Goal: Transaction & Acquisition: Book appointment/travel/reservation

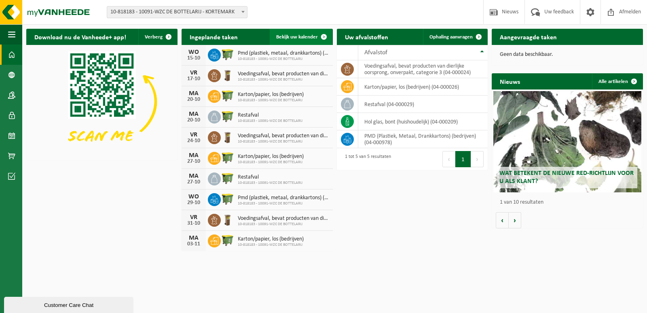
click at [301, 39] on span "Bekijk uw kalender" at bounding box center [297, 36] width 42 height 5
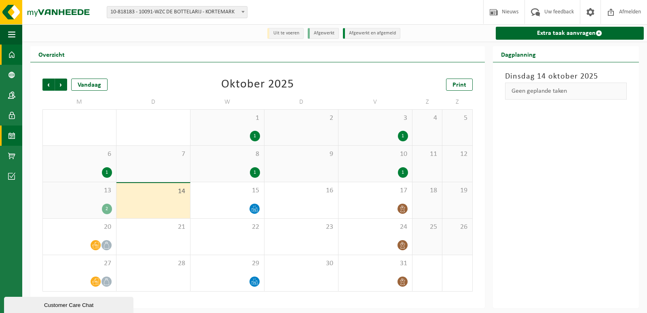
click at [10, 53] on span at bounding box center [11, 54] width 7 height 20
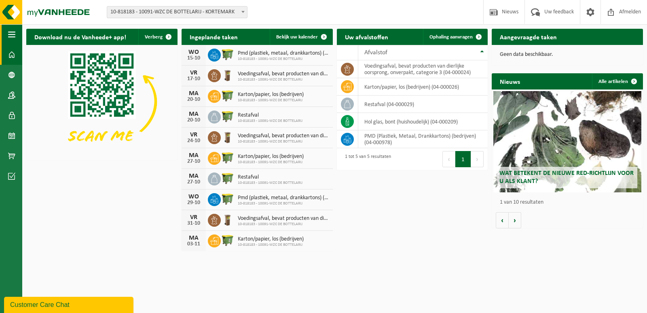
click at [9, 32] on span "button" at bounding box center [11, 34] width 7 height 20
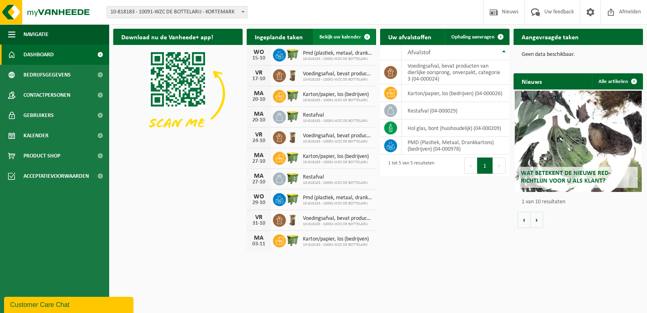
click at [337, 35] on span "Bekijk uw kalender" at bounding box center [340, 36] width 42 height 5
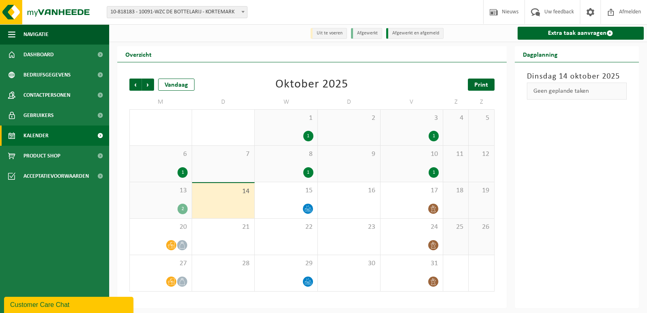
click at [476, 84] on span "Print" at bounding box center [481, 85] width 14 height 6
click at [32, 32] on span "Navigatie" at bounding box center [35, 34] width 25 height 20
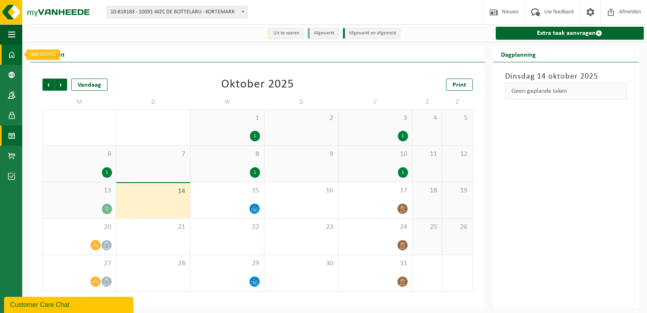
click at [8, 51] on span at bounding box center [11, 54] width 7 height 20
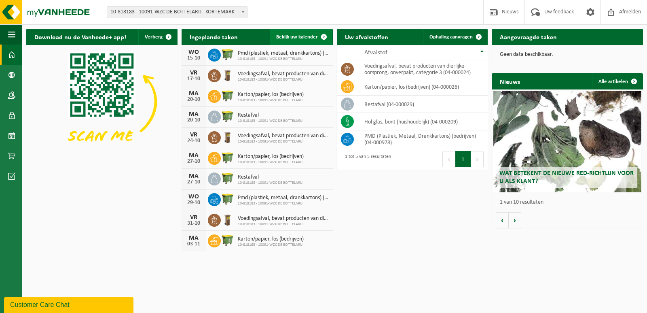
click at [295, 36] on span "Bekijk uw kalender" at bounding box center [297, 36] width 42 height 5
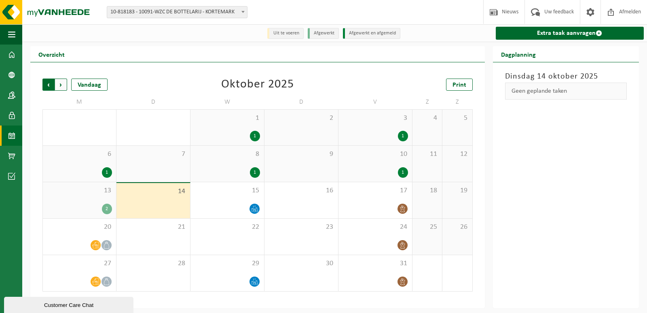
click at [63, 86] on span "Volgende" at bounding box center [61, 84] width 12 height 12
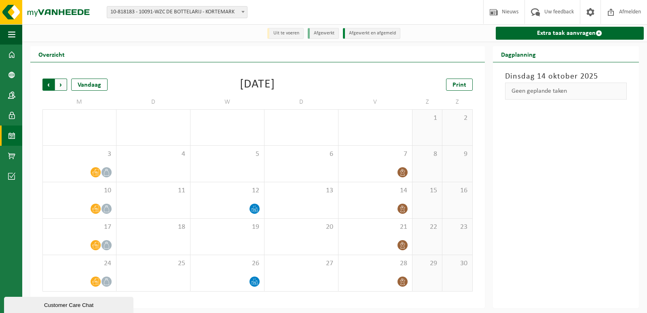
click at [58, 84] on span "Volgende" at bounding box center [61, 84] width 12 height 12
click at [59, 84] on span "Volgende" at bounding box center [61, 84] width 12 height 12
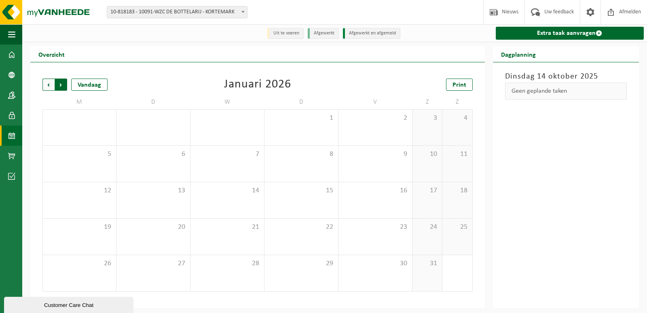
click at [47, 86] on span "Vorige" at bounding box center [48, 84] width 12 height 12
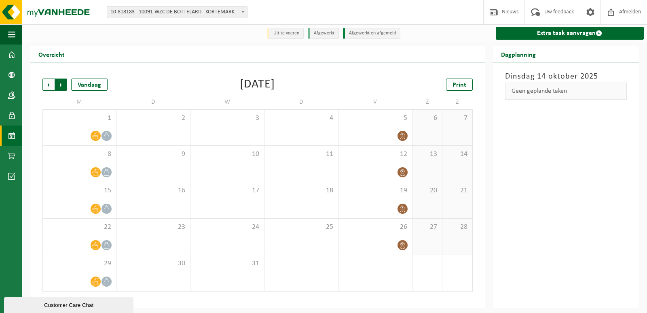
click at [47, 87] on span "Vorige" at bounding box center [48, 84] width 12 height 12
click at [61, 89] on span "Volgende" at bounding box center [61, 84] width 12 height 12
click at [51, 87] on span "Vorige" at bounding box center [48, 84] width 12 height 12
click at [63, 85] on span "Volgende" at bounding box center [61, 84] width 12 height 12
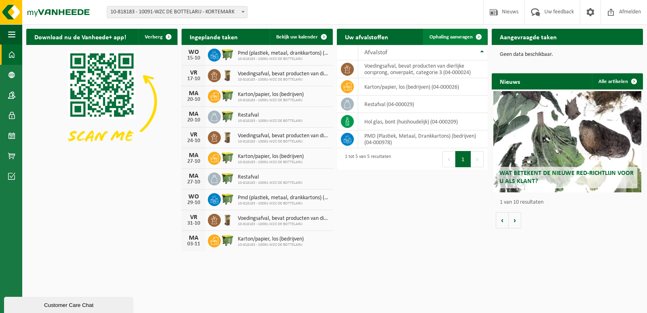
click at [461, 37] on span "Ophaling aanvragen" at bounding box center [450, 36] width 43 height 5
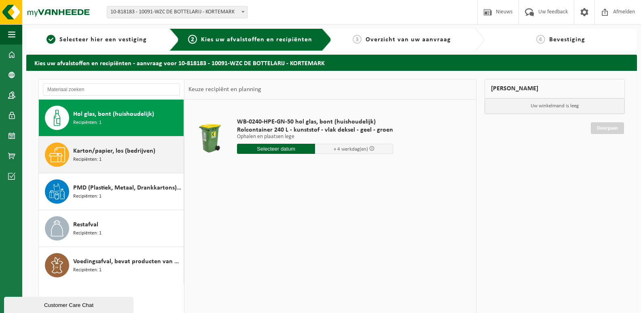
click at [94, 157] on span "Recipiënten: 1" at bounding box center [87, 160] width 28 height 8
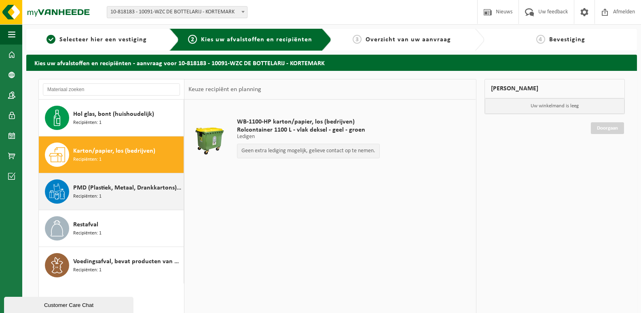
click at [91, 191] on span "PMD (Plastiek, Metaal, Drankkartons) (bedrijven)" at bounding box center [127, 188] width 108 height 10
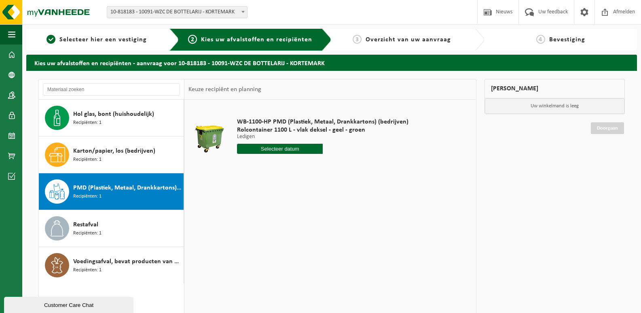
click at [275, 146] on input "text" at bounding box center [280, 149] width 86 height 10
click at [332, 167] on icon at bounding box center [328, 167] width 13 height 13
click at [330, 168] on icon at bounding box center [329, 167] width 2 height 4
click at [8, 34] on span "button" at bounding box center [11, 34] width 7 height 20
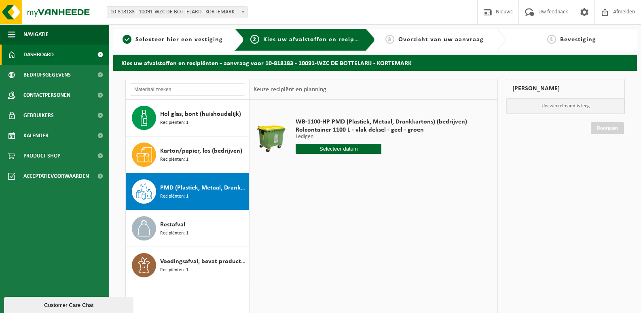
click at [28, 51] on span "Dashboard" at bounding box center [38, 54] width 30 height 20
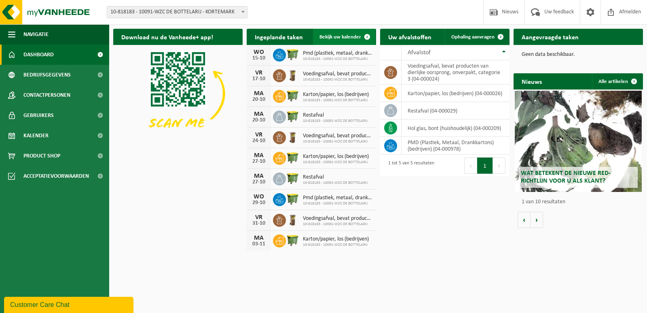
click at [344, 37] on span "Bekijk uw kalender" at bounding box center [340, 36] width 42 height 5
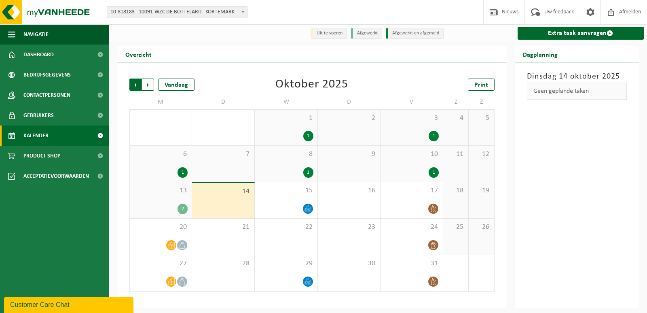
click at [149, 84] on span "Volgende" at bounding box center [148, 84] width 12 height 12
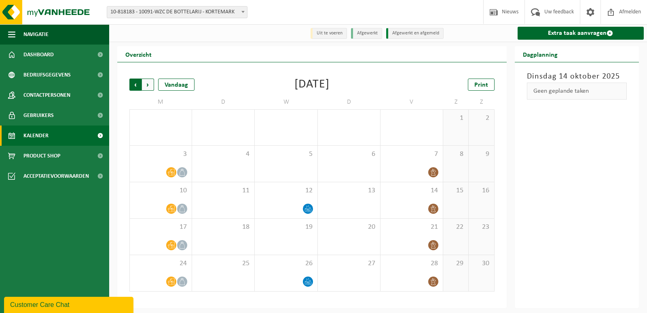
click at [148, 84] on span "Volgende" at bounding box center [148, 84] width 12 height 12
click at [136, 85] on span "Vorige" at bounding box center [135, 84] width 12 height 12
click at [150, 85] on span "Volgende" at bounding box center [148, 84] width 12 height 12
click at [133, 86] on span "Vorige" at bounding box center [135, 84] width 12 height 12
click at [147, 86] on span "Volgende" at bounding box center [148, 84] width 12 height 12
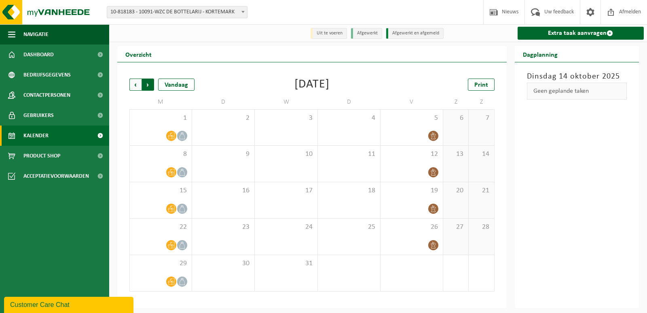
click at [131, 84] on span "Vorige" at bounding box center [135, 84] width 12 height 12
click at [148, 86] on span "Volgende" at bounding box center [148, 84] width 12 height 12
click at [136, 85] on span "Vorige" at bounding box center [135, 84] width 12 height 12
click at [146, 85] on span "Volgende" at bounding box center [148, 84] width 12 height 12
click at [309, 155] on span "10" at bounding box center [286, 154] width 54 height 9
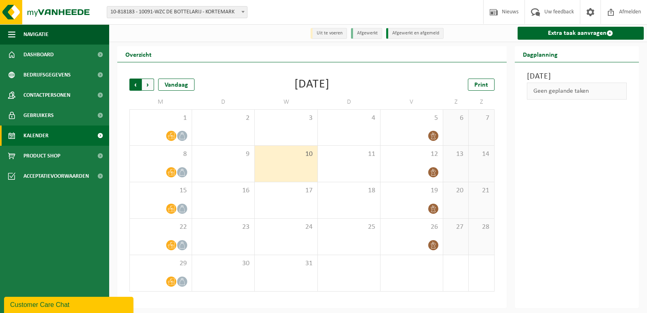
click at [150, 87] on span "Volgende" at bounding box center [148, 84] width 12 height 12
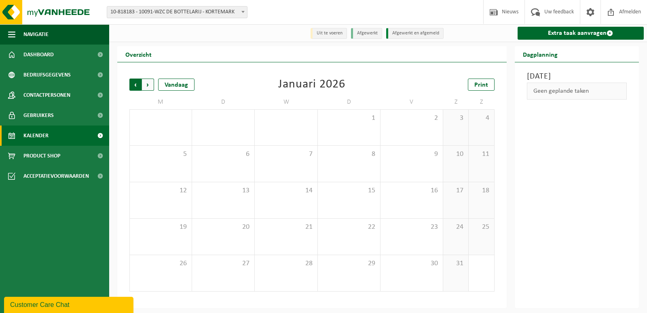
click at [151, 83] on span "Volgende" at bounding box center [148, 84] width 12 height 12
click at [302, 155] on span "4" at bounding box center [286, 154] width 54 height 9
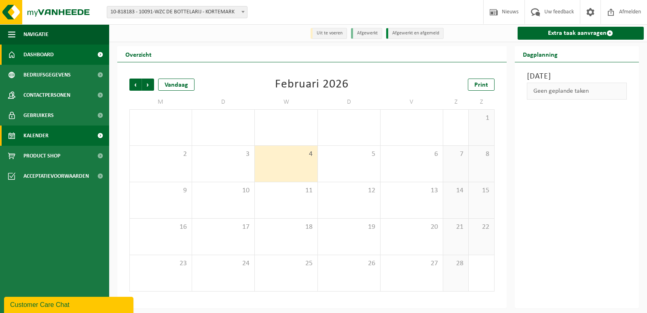
click at [37, 55] on span "Dashboard" at bounding box center [38, 54] width 30 height 20
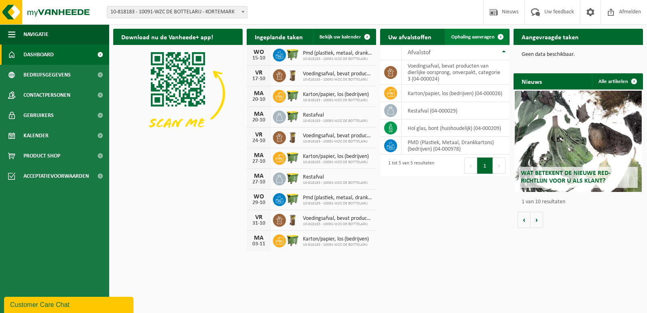
click at [484, 38] on span "Ophaling aanvragen" at bounding box center [472, 36] width 43 height 5
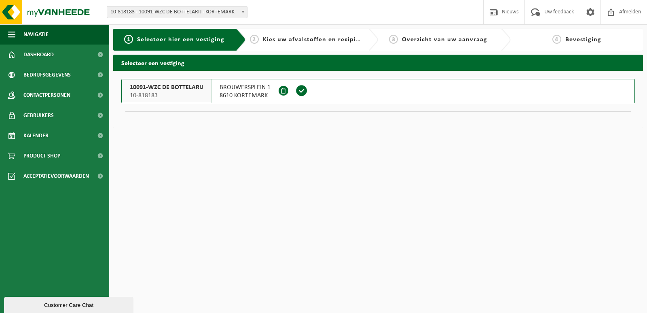
click at [300, 92] on span at bounding box center [302, 91] width 12 height 12
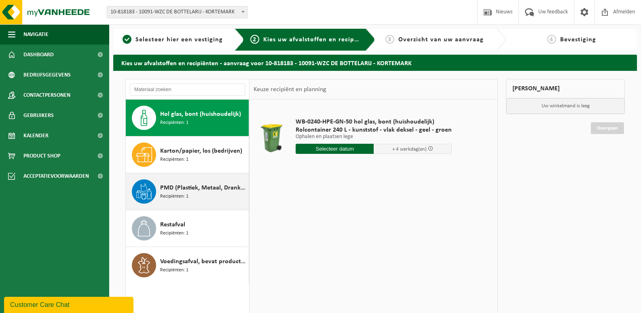
click at [187, 193] on span "Recipiënten: 1" at bounding box center [174, 196] width 28 height 8
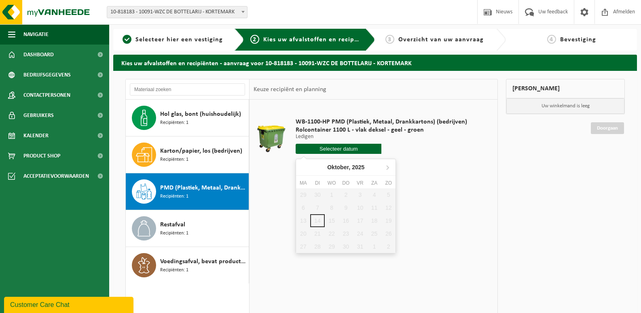
click at [329, 148] on input "text" at bounding box center [339, 149] width 86 height 10
click at [389, 164] on icon at bounding box center [387, 167] width 13 height 13
click at [388, 164] on icon at bounding box center [387, 167] width 13 height 13
click at [334, 211] on div "10" at bounding box center [332, 207] width 14 height 13
type input "Van 2025-12-10"
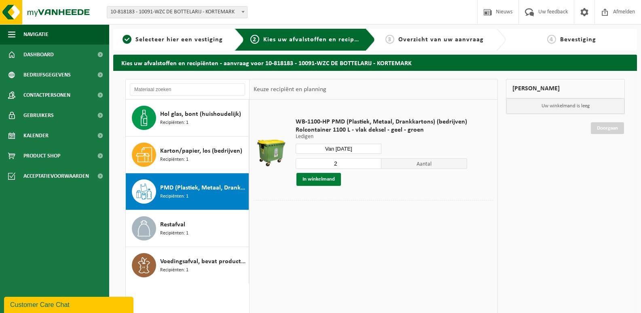
click at [316, 181] on button "In winkelmand" at bounding box center [318, 179] width 44 height 13
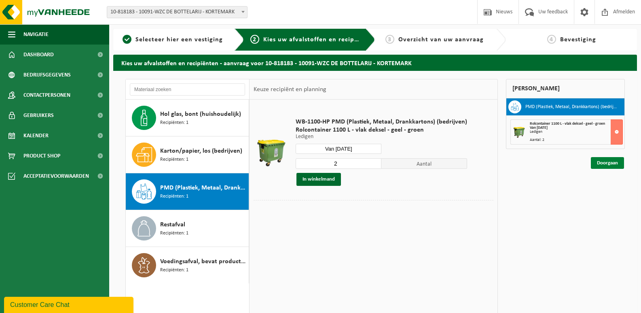
click at [604, 166] on link "Doorgaan" at bounding box center [607, 163] width 33 height 12
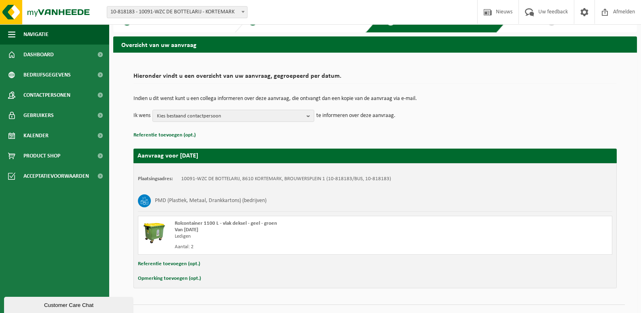
scroll to position [34, 0]
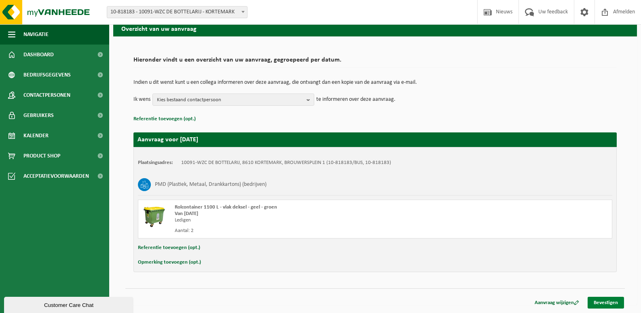
click at [604, 298] on link "Bevestigen" at bounding box center [605, 302] width 36 height 12
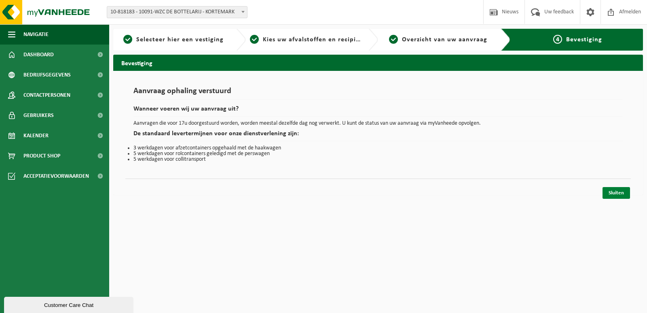
click at [625, 195] on link "Sluiten" at bounding box center [615, 193] width 27 height 12
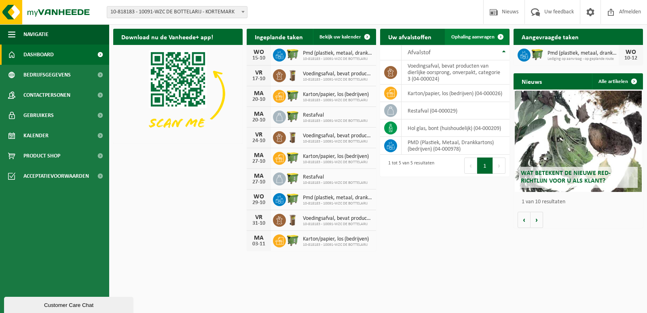
click at [479, 39] on span "Ophaling aanvragen" at bounding box center [472, 36] width 43 height 5
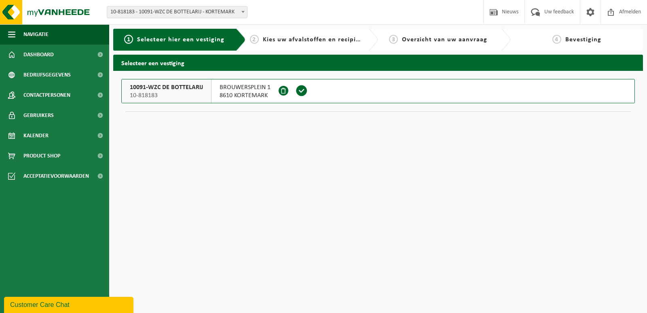
click at [300, 91] on span at bounding box center [302, 91] width 12 height 12
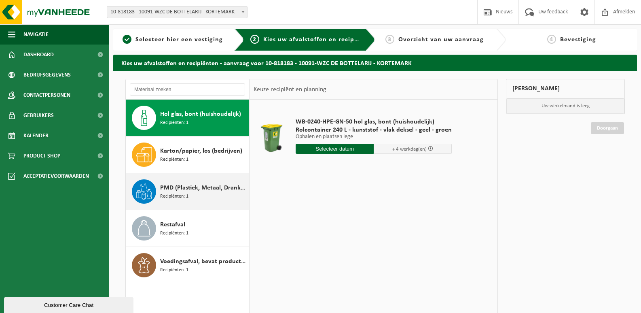
click at [180, 190] on span "PMD (Plastiek, Metaal, Drankkartons) (bedrijven)" at bounding box center [203, 188] width 87 height 10
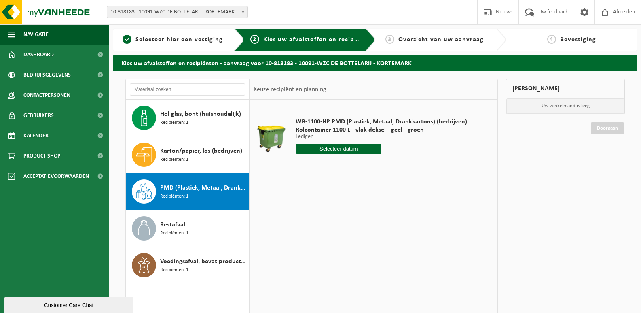
click at [348, 150] on input "text" at bounding box center [339, 149] width 86 height 10
click at [387, 167] on icon at bounding box center [387, 167] width 13 height 13
click at [334, 234] on div "24" at bounding box center [332, 233] width 14 height 13
type input "Van [DATE]"
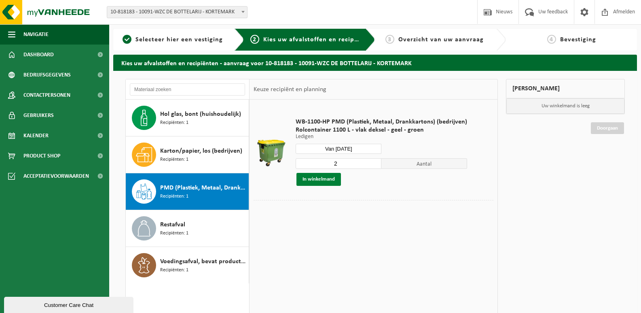
click at [315, 177] on button "In winkelmand" at bounding box center [318, 179] width 44 height 13
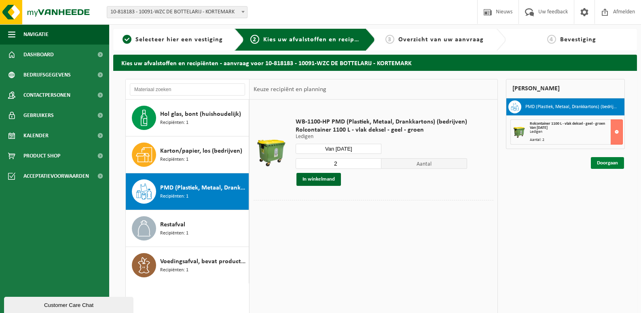
click at [615, 163] on link "Doorgaan" at bounding box center [607, 163] width 33 height 12
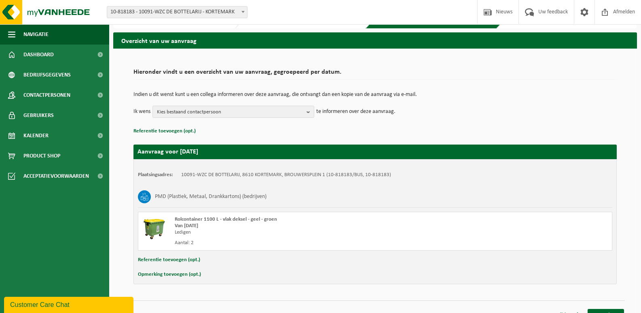
scroll to position [34, 0]
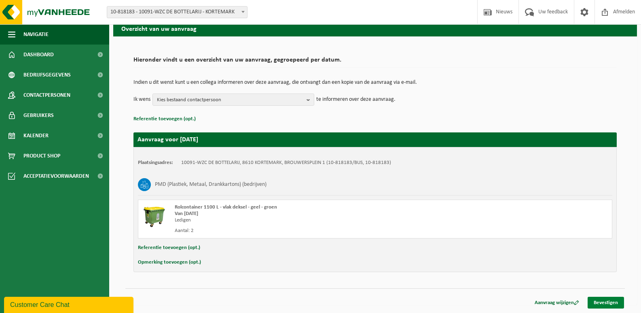
click at [609, 301] on link "Bevestigen" at bounding box center [605, 302] width 36 height 12
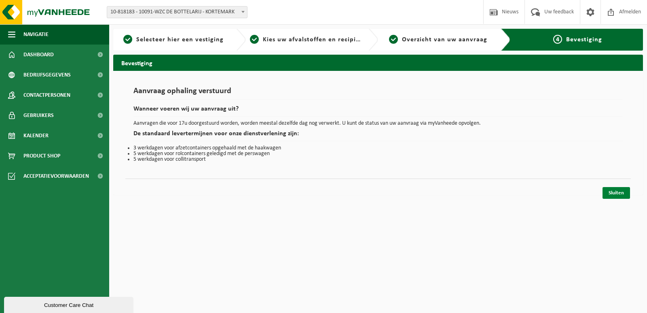
click at [621, 192] on link "Sluiten" at bounding box center [615, 193] width 27 height 12
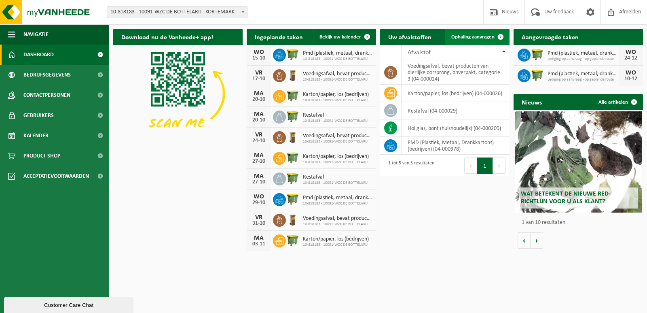
click at [485, 34] on link "Ophaling aanvragen" at bounding box center [477, 37] width 64 height 16
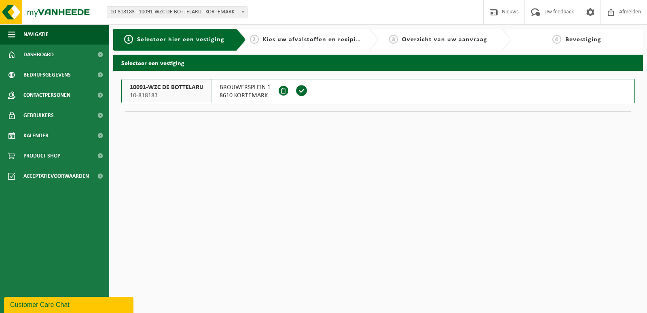
click at [300, 88] on span at bounding box center [302, 91] width 12 height 12
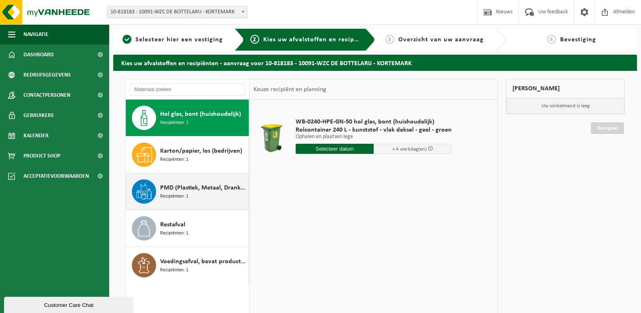
click at [175, 188] on span "PMD (Plastiek, Metaal, Drankkartons) (bedrijven)" at bounding box center [203, 188] width 87 height 10
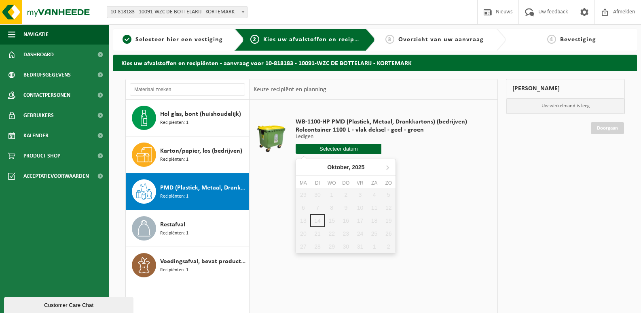
click at [327, 151] on input "text" at bounding box center [339, 149] width 86 height 10
click at [386, 165] on icon at bounding box center [387, 167] width 13 height 13
click at [387, 169] on nav "[DATE]" at bounding box center [345, 167] width 99 height 17
